Goal: Information Seeking & Learning: Learn about a topic

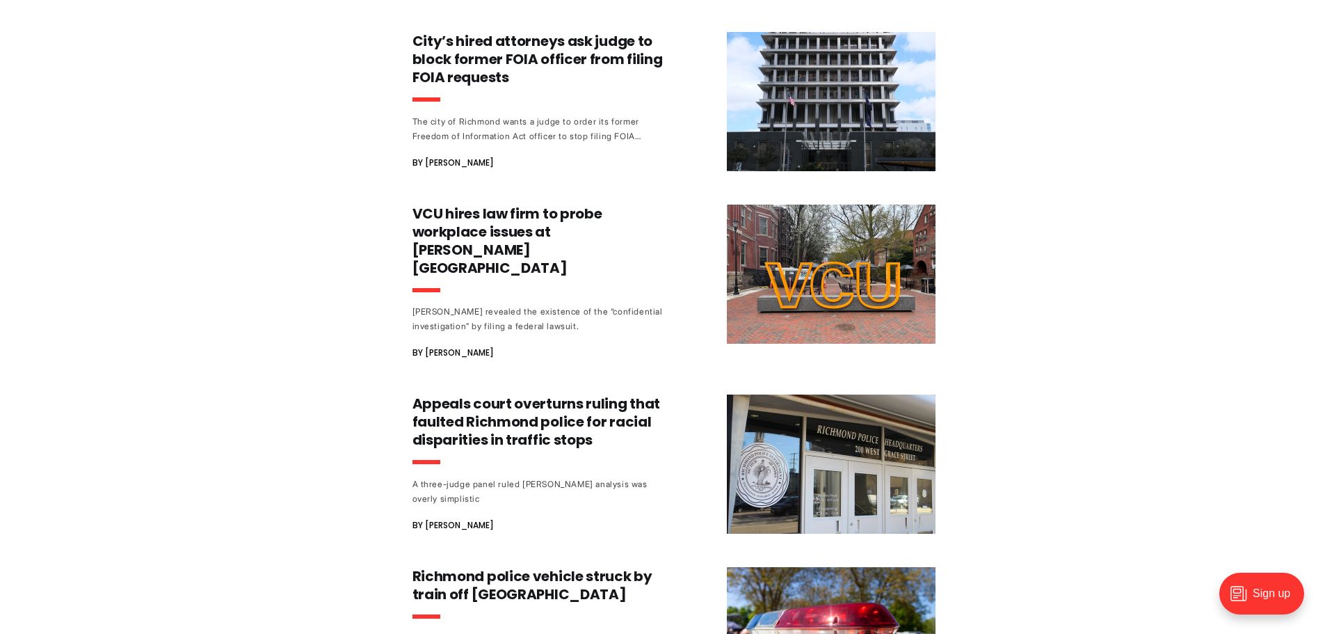
scroll to position [1252, 0]
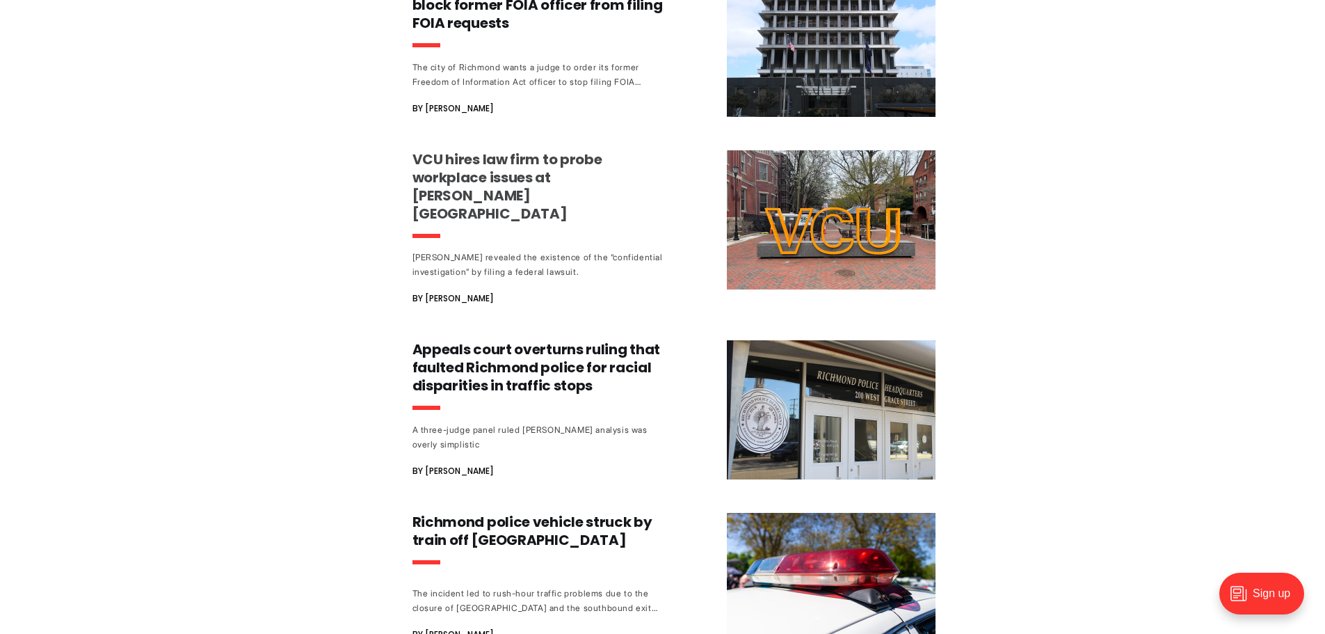
click at [529, 177] on h3 "VCU hires law firm to probe workplace issues at [PERSON_NAME][GEOGRAPHIC_DATA]" at bounding box center [542, 186] width 259 height 72
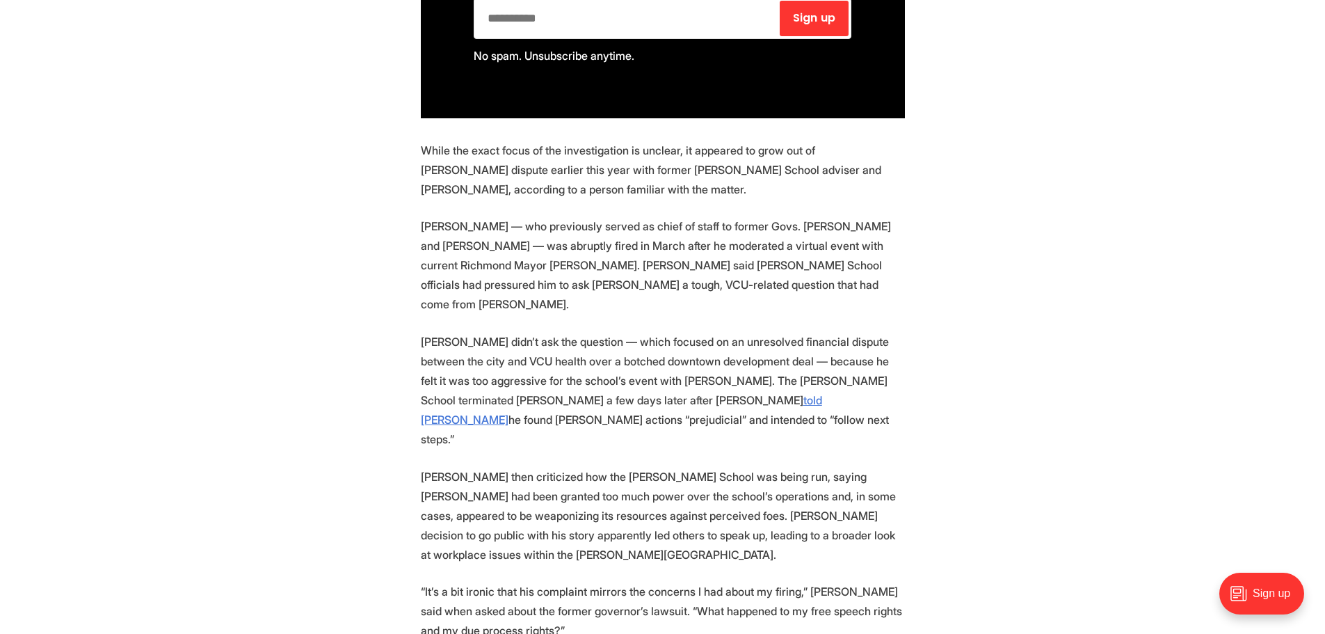
scroll to position [1252, 0]
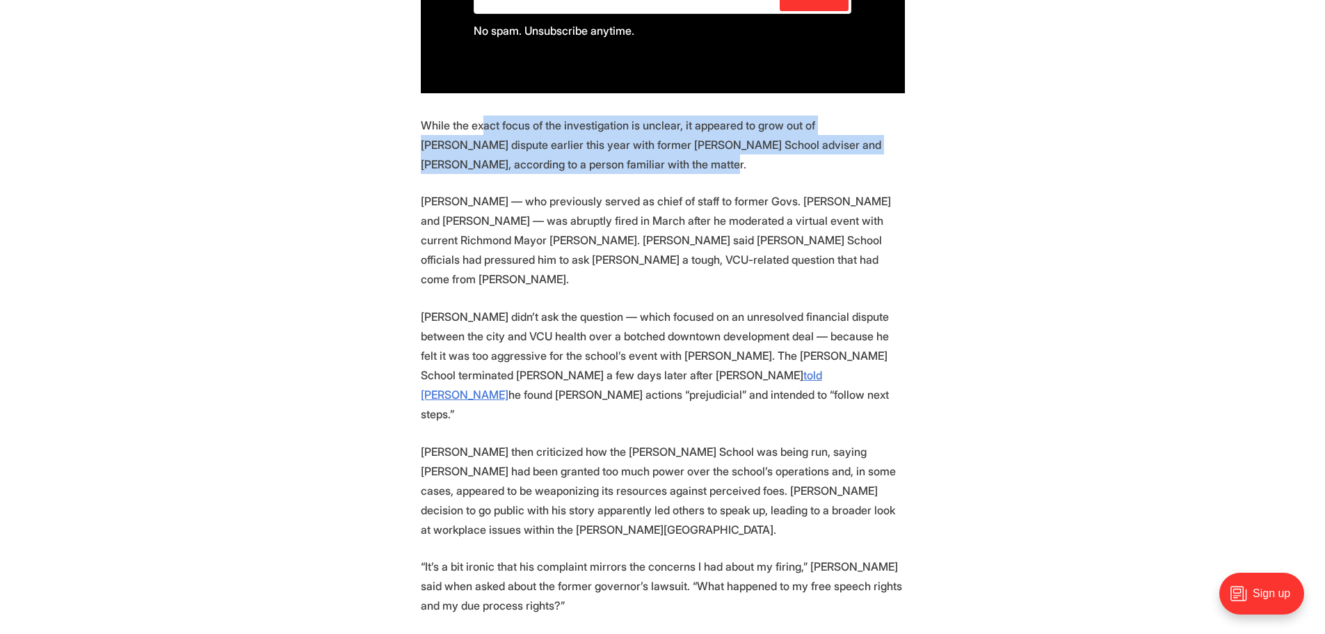
drag, startPoint x: 484, startPoint y: 109, endPoint x: 586, endPoint y: 145, distance: 108.7
click at [586, 145] on p "While the exact focus of the investigation is unclear, it appeared to grow out …" at bounding box center [663, 144] width 484 height 58
click at [586, 148] on p "While the exact focus of the investigation is unclear, it appeared to grow out …" at bounding box center [663, 144] width 484 height 58
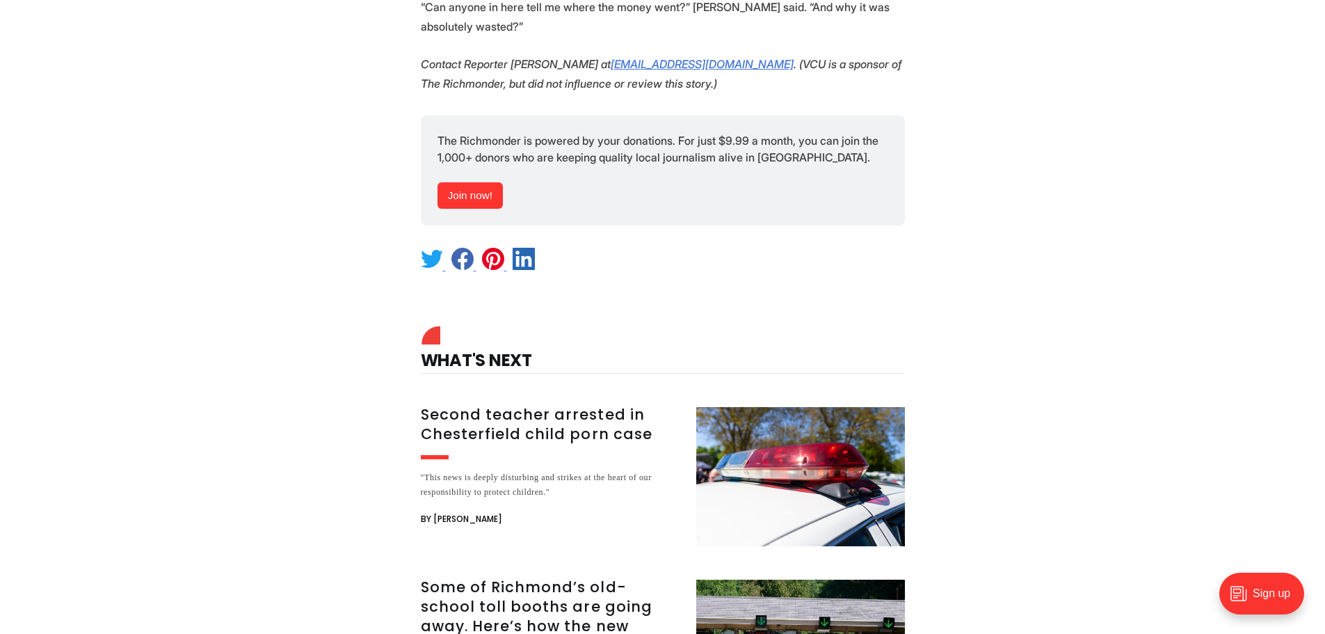
scroll to position [2505, 0]
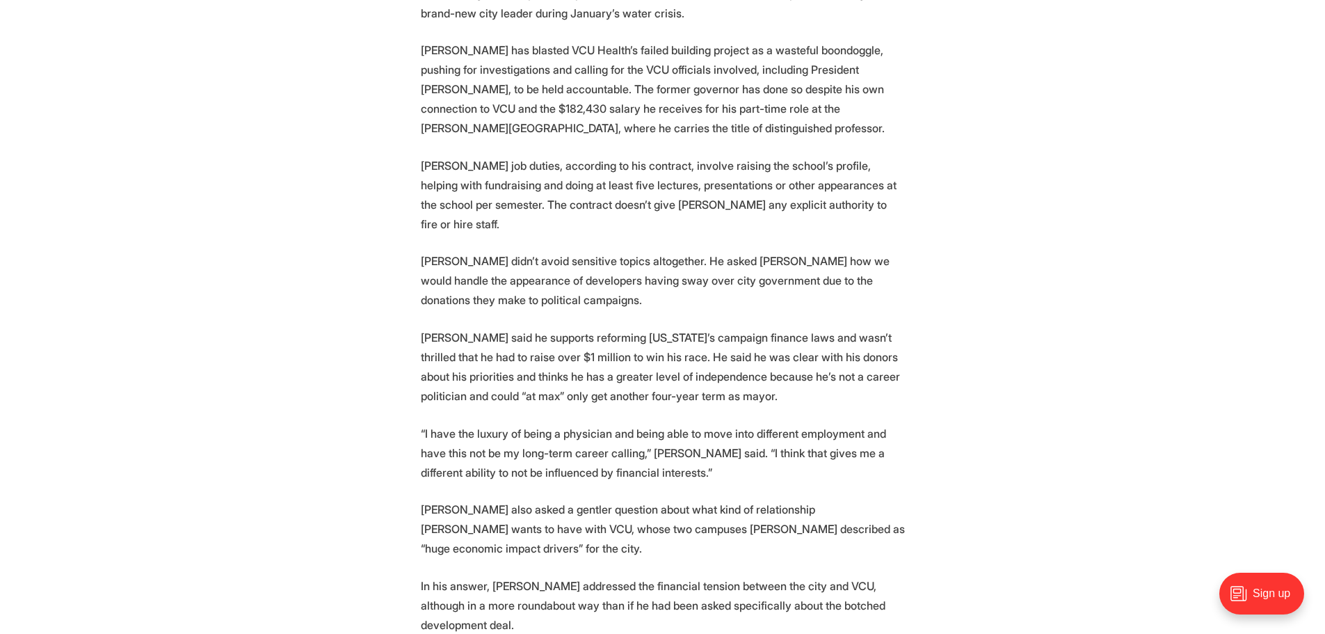
scroll to position [2574, 0]
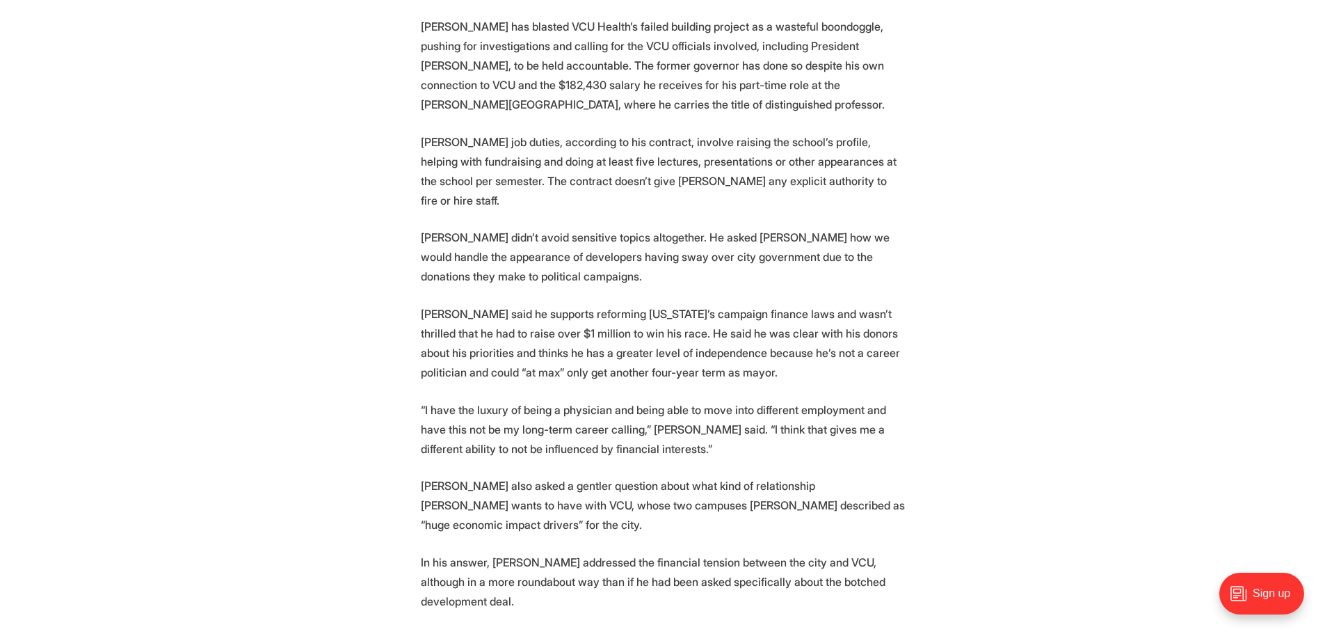
drag, startPoint x: 1029, startPoint y: 225, endPoint x: 977, endPoint y: 205, distance: 55.6
click at [977, 205] on section "On the night before Virginia government expert Bill Leighty was fired from his …" at bounding box center [662, 512] width 1325 height 5063
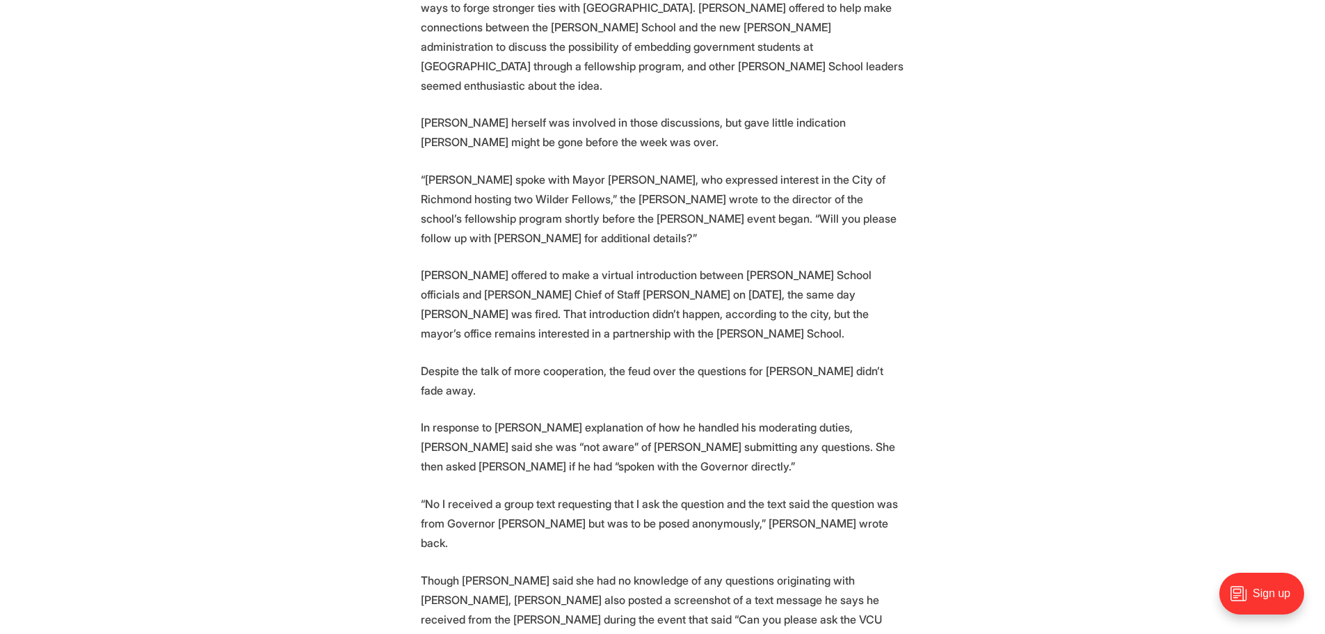
scroll to position [3965, 0]
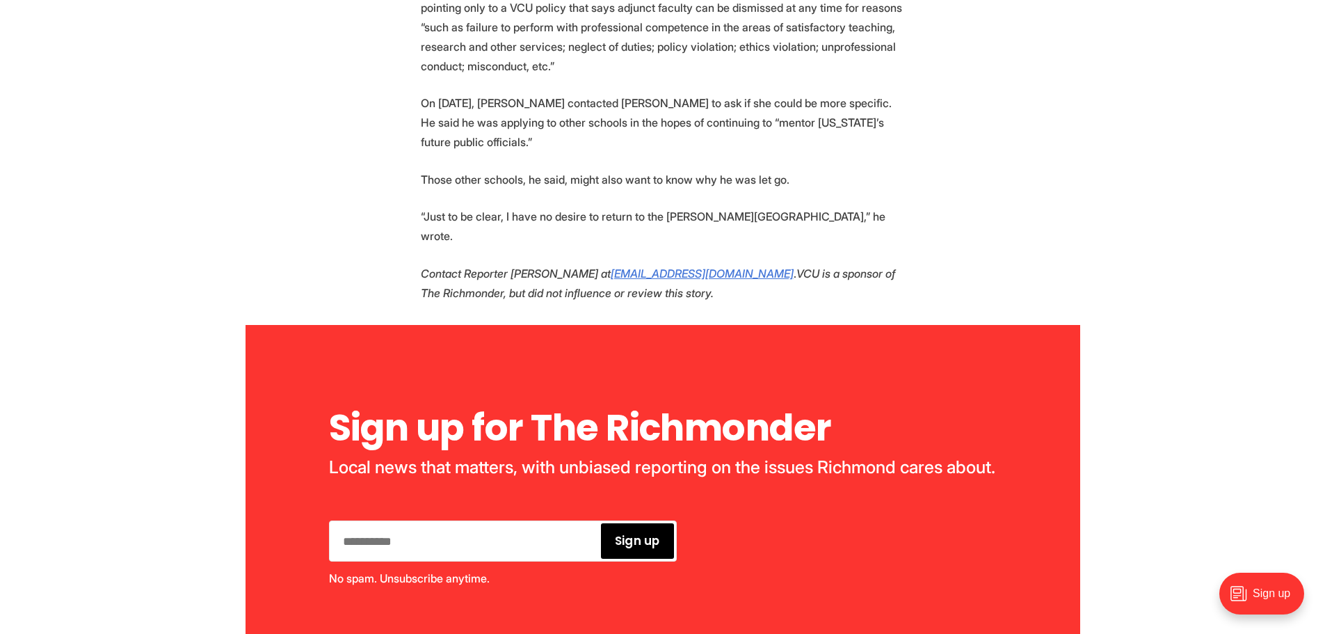
scroll to position [4661, 0]
